Goal: Navigation & Orientation: Find specific page/section

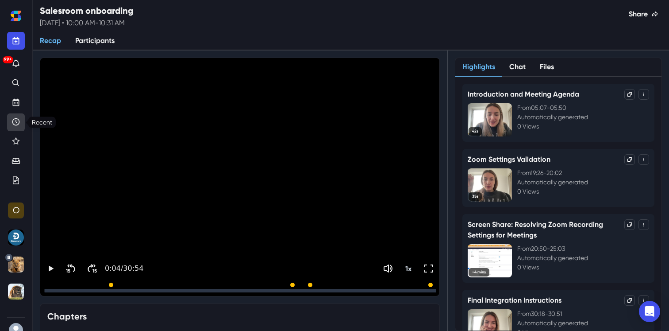
click at [19, 123] on icon "Recent" at bounding box center [16, 122] width 8 height 8
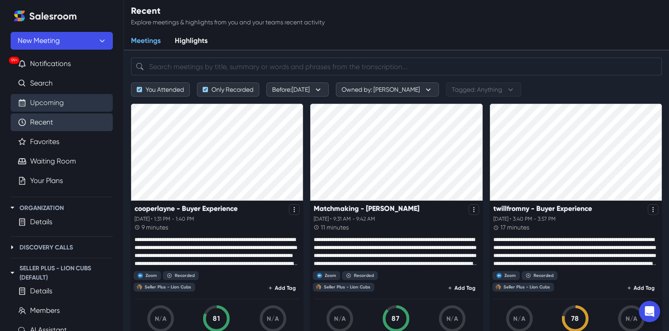
click at [64, 102] on link "Upcoming" at bounding box center [47, 102] width 34 height 11
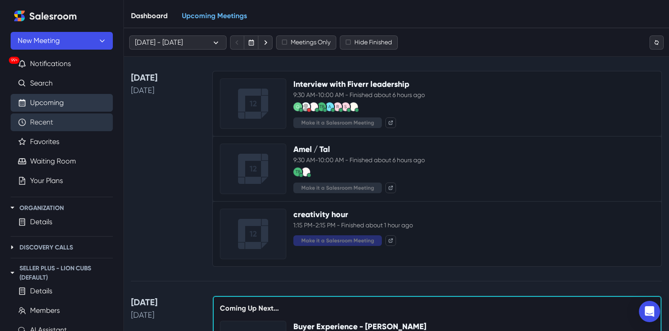
click at [53, 119] on link "Recent" at bounding box center [41, 122] width 23 height 11
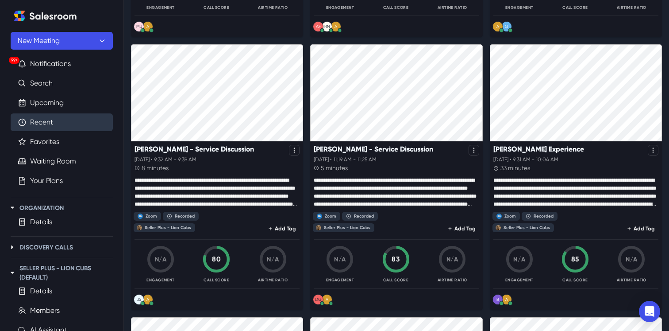
scroll to position [613, 0]
